Goal: Transaction & Acquisition: Purchase product/service

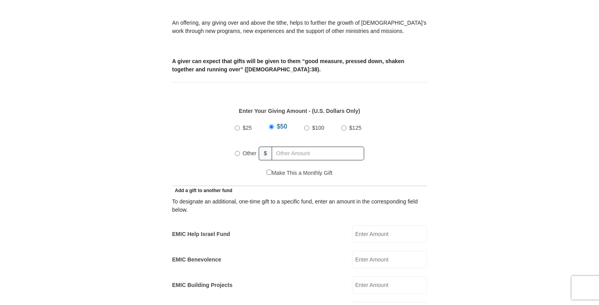
scroll to position [286, 0]
click at [306, 125] on input "$100" at bounding box center [306, 127] width 5 height 5
radio input "true"
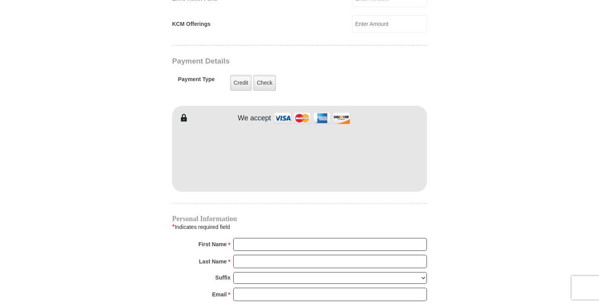
scroll to position [600, 0]
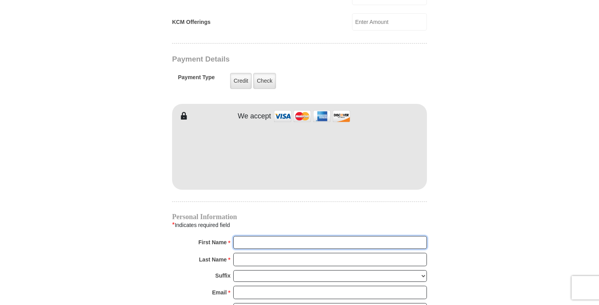
click at [278, 236] on input "First Name *" at bounding box center [330, 242] width 194 height 13
click at [277, 236] on input "First Name *" at bounding box center [330, 242] width 194 height 13
type input "Sheila"
type input "White"
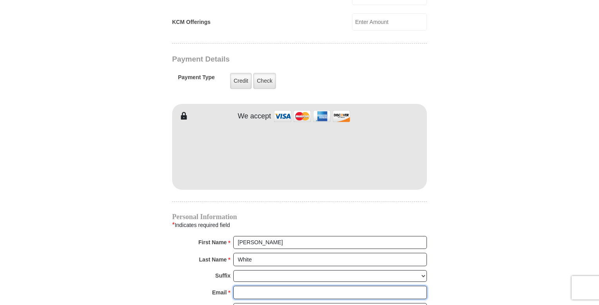
click at [293, 286] on input "Email *" at bounding box center [330, 292] width 194 height 13
type input "slmageewhite@aol.com"
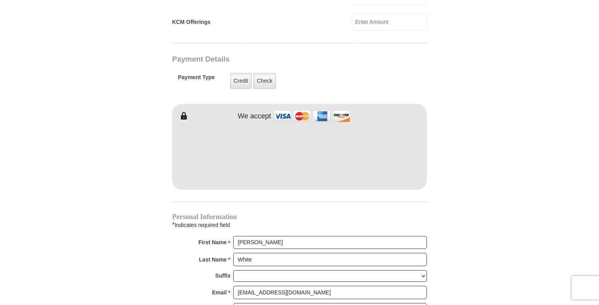
type input "145 East Drive"
type input "Mobile"
select select "AL"
type input "36608"
click at [306, 286] on input "slmageewhite@aol.com" at bounding box center [330, 292] width 194 height 13
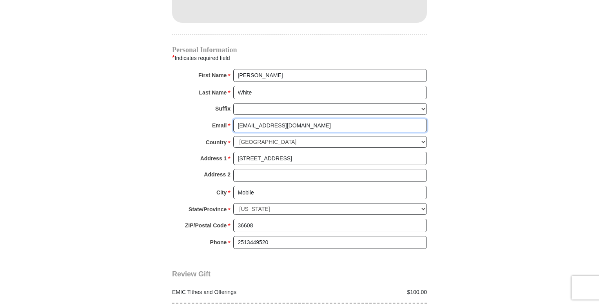
scroll to position [769, 0]
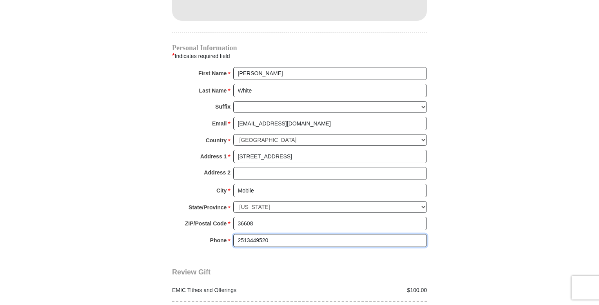
click at [276, 234] on input "2513449520" at bounding box center [330, 240] width 194 height 13
type input "2513280497"
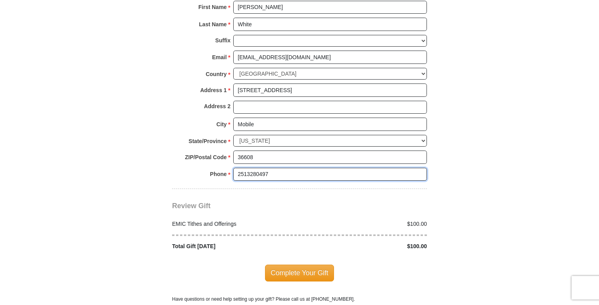
scroll to position [838, 0]
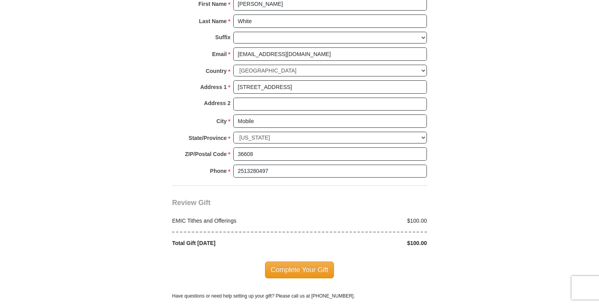
click at [301, 262] on span "Complete Your Gift" at bounding box center [299, 270] width 69 height 16
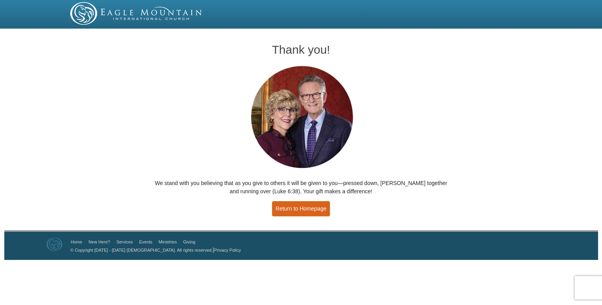
click at [304, 208] on link "Return to Homepage" at bounding box center [301, 208] width 58 height 15
